Goal: Information Seeking & Learning: Learn about a topic

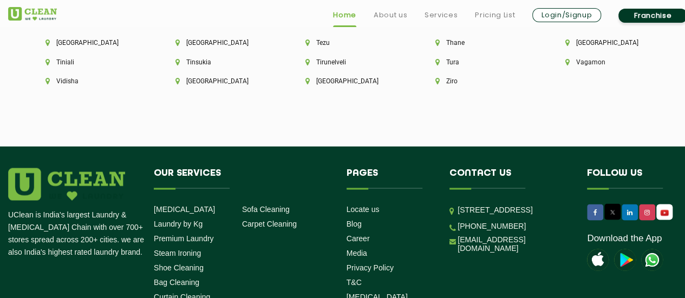
scroll to position [3088, 0]
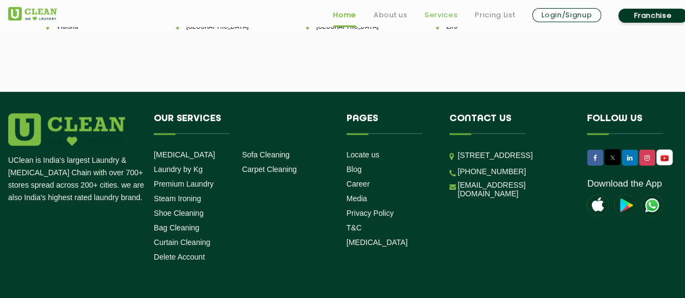
click at [446, 12] on link "Services" at bounding box center [441, 15] width 33 height 13
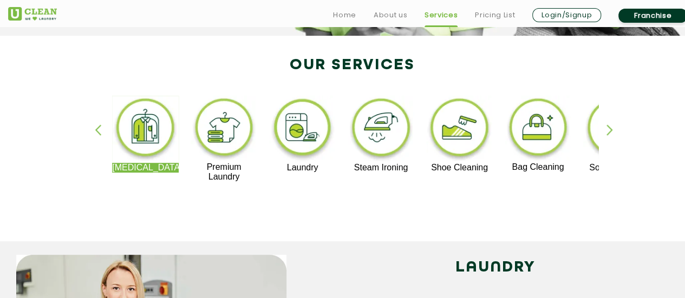
scroll to position [217, 0]
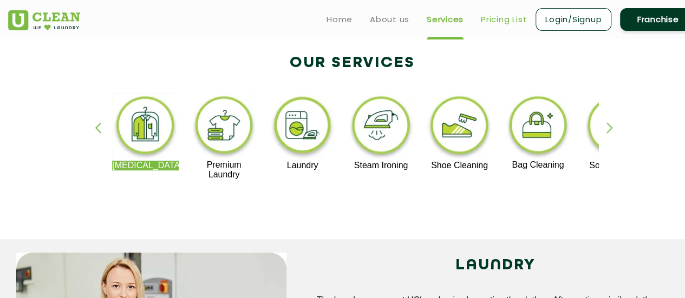
click at [507, 23] on link "Pricing List" at bounding box center [504, 19] width 46 height 13
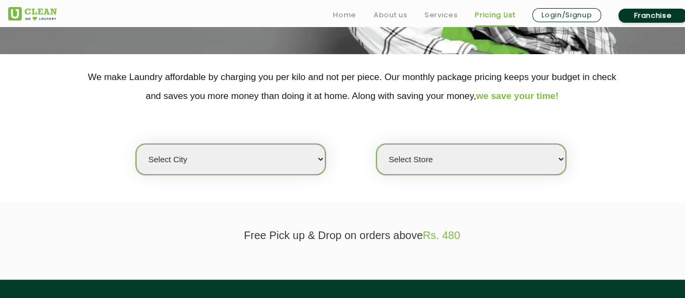
scroll to position [217, 0]
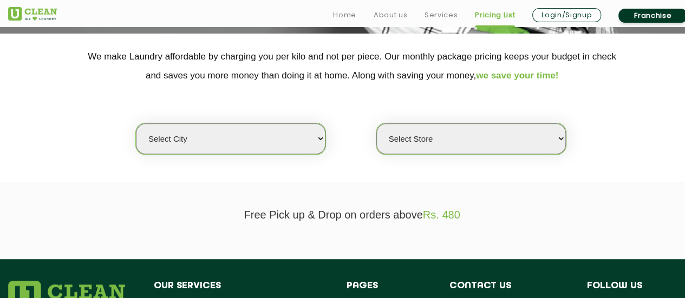
click at [314, 137] on select "Select city Aalo Abu Dhabi Agartala Agra Ahmedabad Akola Aligarh Alwar - UClean…" at bounding box center [231, 139] width 190 height 31
select select "6"
click at [136, 124] on select "Select city Aalo Abu Dhabi Agartala Agra Ahmedabad Akola Aligarh Alwar - UClean…" at bounding box center [231, 139] width 190 height 31
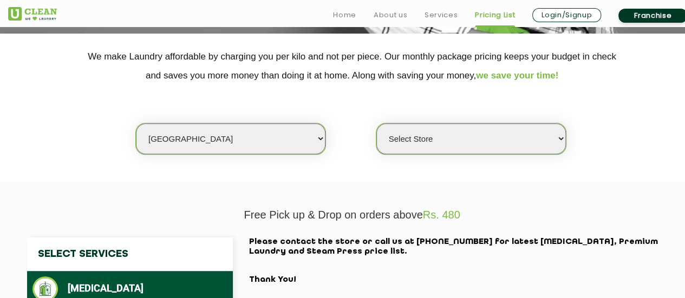
click at [415, 131] on select "Select Store UClean Bhartiya city UClean Hunasamaranahalli UClean KR Puram Beng…" at bounding box center [471, 139] width 190 height 31
select select "255"
click at [376, 124] on select "Select Store UClean Bhartiya city UClean Hunasamaranahalli UClean KR Puram Beng…" at bounding box center [471, 139] width 190 height 31
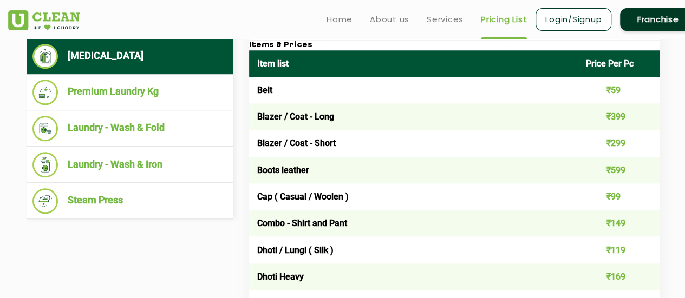
scroll to position [379, 0]
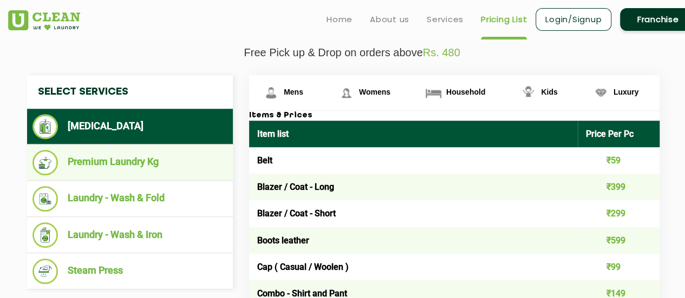
click at [170, 163] on li "Premium Laundry Kg" at bounding box center [130, 162] width 195 height 25
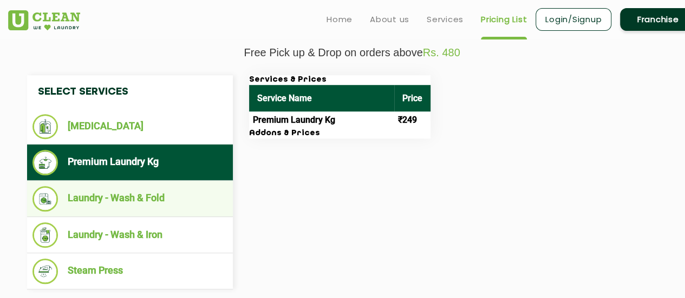
click at [210, 202] on li "Laundry - Wash & Fold" at bounding box center [130, 198] width 195 height 25
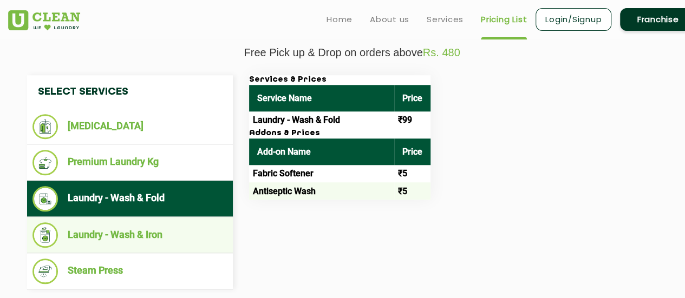
click at [202, 223] on li "Laundry - Wash & Iron" at bounding box center [130, 235] width 195 height 25
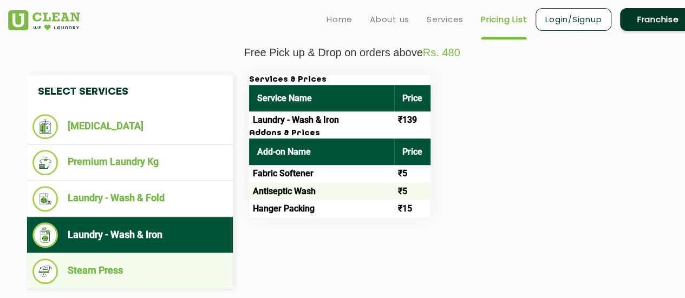
click at [195, 265] on li "Steam Press" at bounding box center [130, 271] width 195 height 25
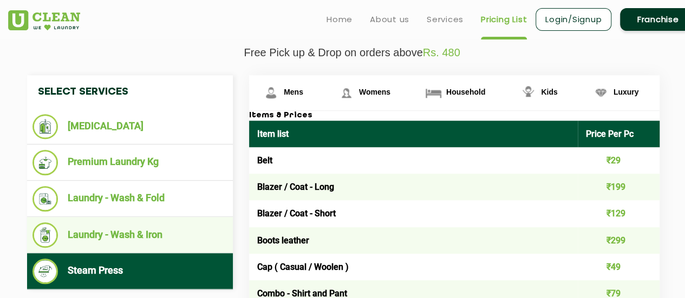
click at [184, 238] on li "Laundry - Wash & Iron" at bounding box center [130, 235] width 195 height 25
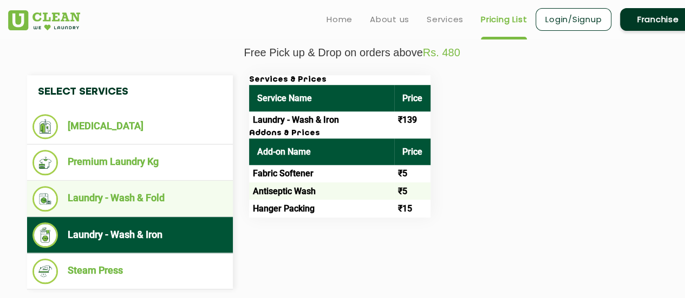
click at [180, 205] on li "Laundry - Wash & Fold" at bounding box center [130, 198] width 195 height 25
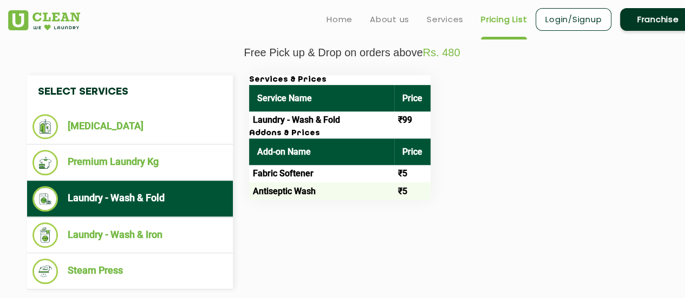
click at [179, 181] on ul "Laundry - Wash & Fold" at bounding box center [130, 199] width 206 height 36
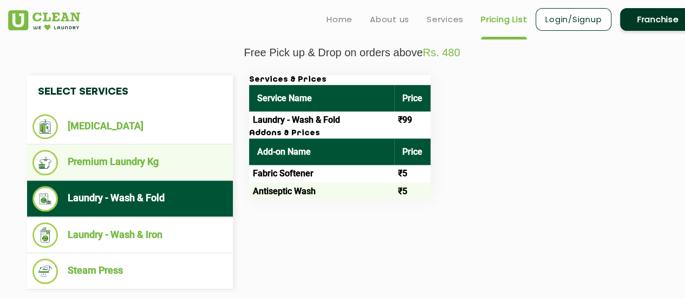
click at [179, 165] on li "Premium Laundry Kg" at bounding box center [130, 162] width 195 height 25
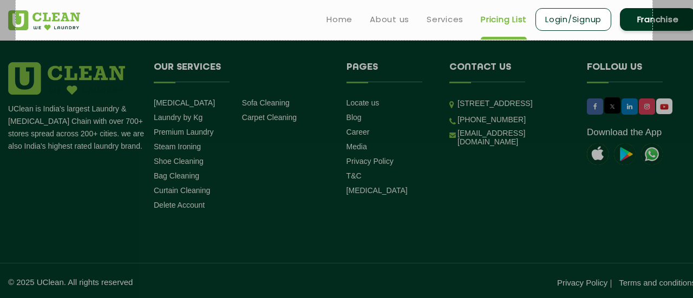
scroll to position [628, 0]
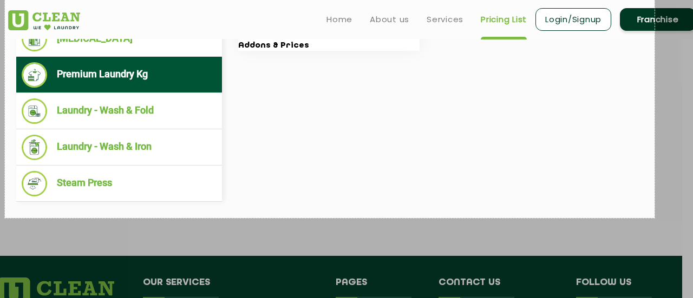
drag, startPoint x: 16, startPoint y: 33, endPoint x: 655, endPoint y: 218, distance: 665.5
click at [655, 218] on div "1200 X 504" at bounding box center [341, 24] width 704 height 982
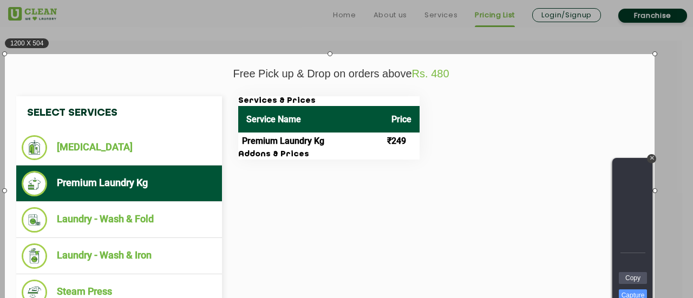
scroll to position [412, 11]
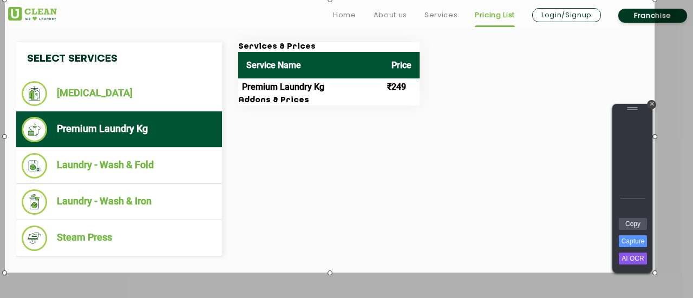
click at [623, 249] on div "Copy Capture AI OCR + Transform Images to Editable Text in Seconds! Instantly e…" at bounding box center [632, 245] width 33 height 55
click at [632, 241] on link "Capture" at bounding box center [633, 242] width 28 height 12
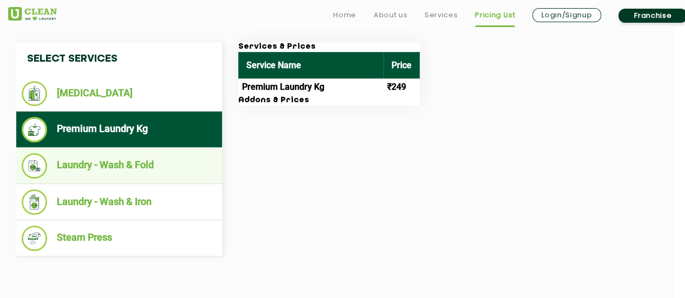
click at [112, 160] on li "Laundry - Wash & Fold" at bounding box center [119, 165] width 195 height 25
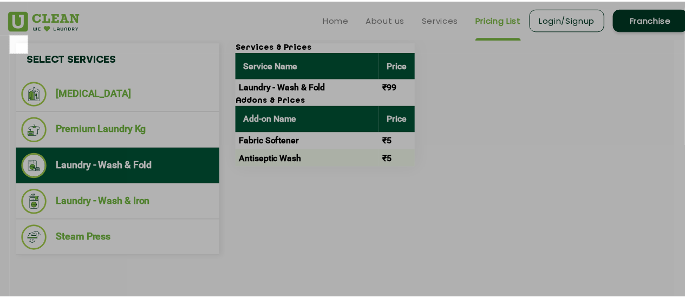
scroll to position [412, 0]
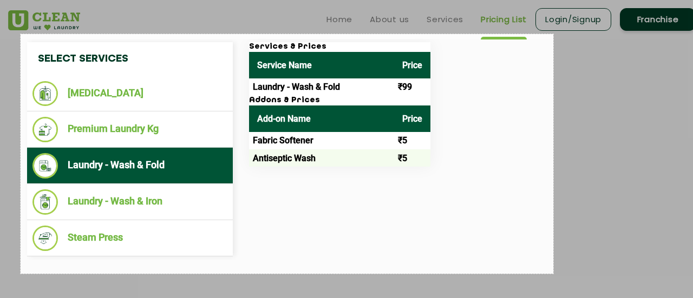
drag, startPoint x: 10, startPoint y: 34, endPoint x: 554, endPoint y: 274, distance: 594.2
click at [554, 274] on div "984 X 443" at bounding box center [352, 79] width 704 height 982
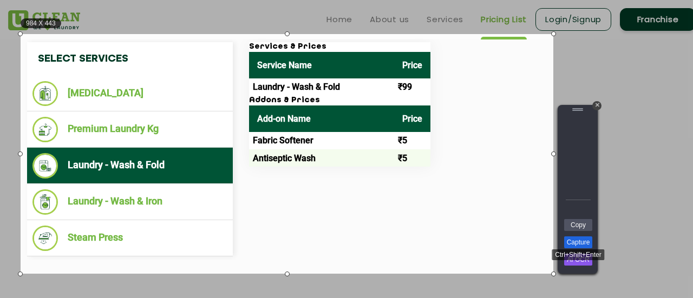
click at [584, 242] on link "Capture" at bounding box center [578, 243] width 28 height 12
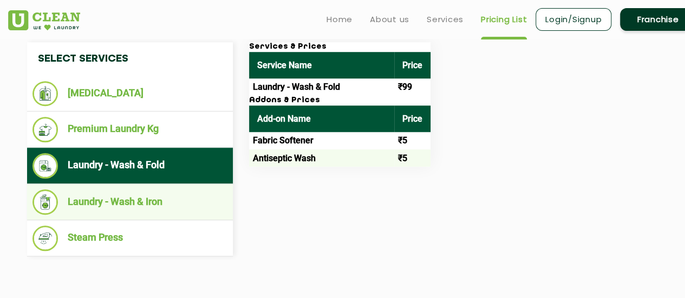
click at [164, 190] on li "Laundry - Wash & Iron" at bounding box center [130, 202] width 195 height 25
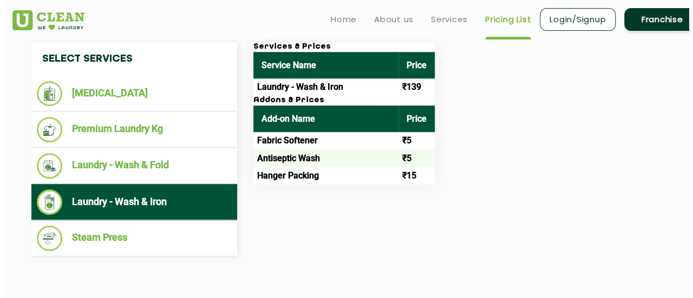
scroll to position [358, 0]
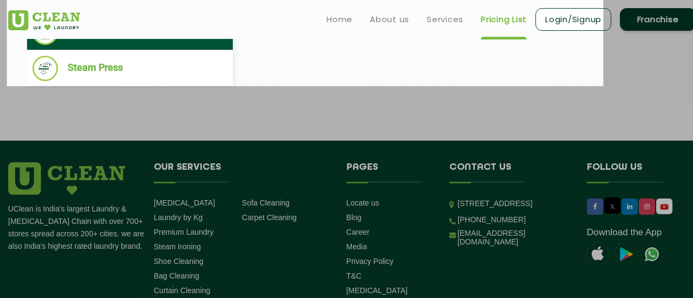
drag, startPoint x: 7, startPoint y: 48, endPoint x: 602, endPoint y: 101, distance: 597.6
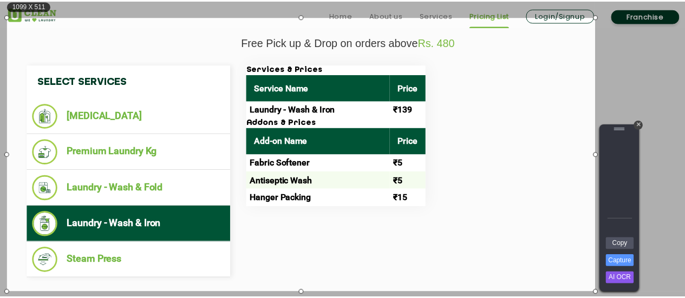
scroll to position [406, 0]
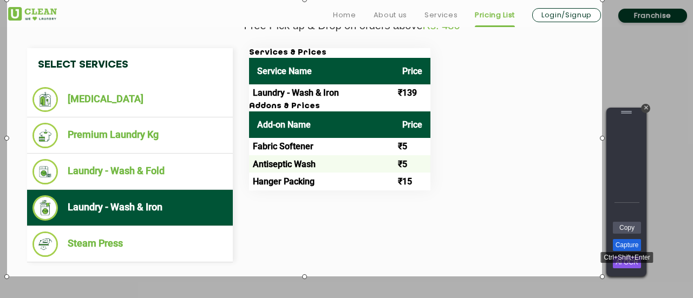
click at [629, 241] on link "Capture" at bounding box center [627, 245] width 28 height 12
